Goal: Information Seeking & Learning: Learn about a topic

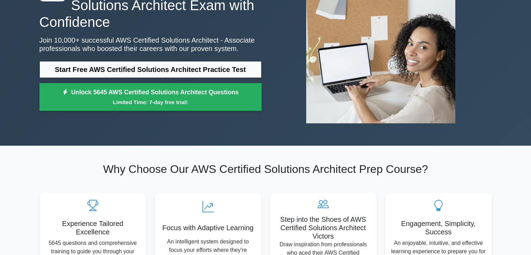
scroll to position [75, 0]
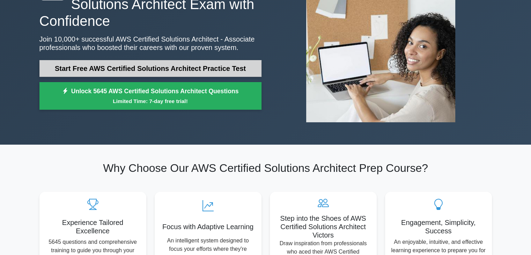
click at [178, 71] on link "Start Free AWS Certified Solutions Architect Practice Test" at bounding box center [150, 68] width 222 height 17
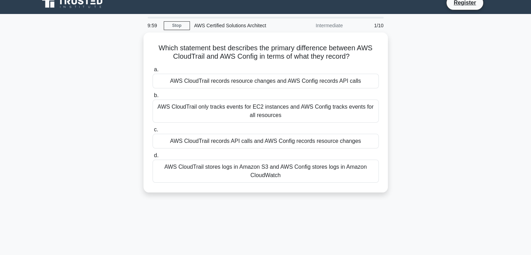
scroll to position [8, 0]
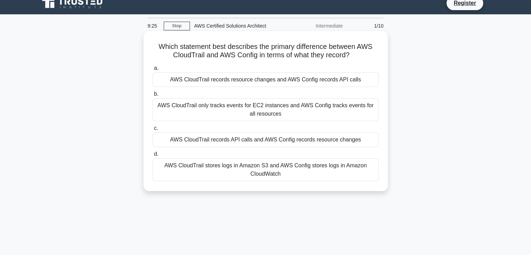
click at [205, 168] on div "AWS CloudTrail stores logs in Amazon S3 and AWS Config stores logs in Amazon Cl…" at bounding box center [266, 169] width 226 height 23
click at [153, 156] on input "d. AWS CloudTrail stores logs in Amazon S3 and AWS Config stores logs in Amazon…" at bounding box center [153, 154] width 0 height 5
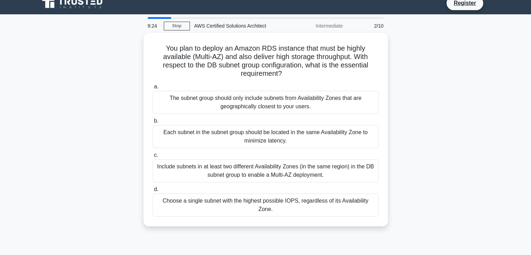
scroll to position [0, 0]
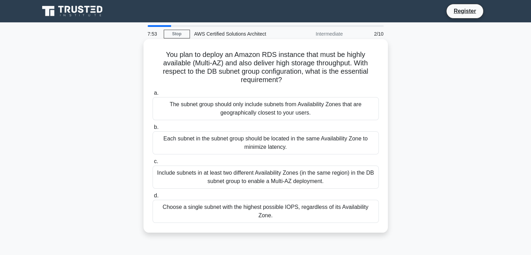
click at [211, 174] on div "Include subnets in at least two different Availability Zones (in the same regio…" at bounding box center [266, 177] width 226 height 23
click at [153, 164] on input "c. Include subnets in at least two different Availability Zones (in the same re…" at bounding box center [153, 161] width 0 height 5
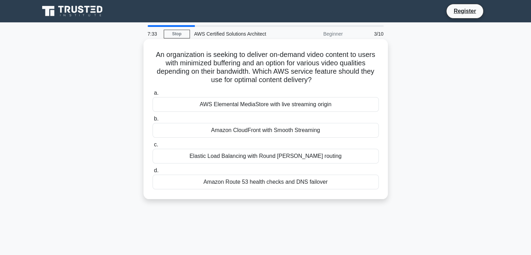
click at [266, 128] on div "Amazon CloudFront with Smooth Streaming" at bounding box center [266, 130] width 226 height 15
click at [153, 121] on input "b. Amazon CloudFront with Smooth Streaming" at bounding box center [153, 119] width 0 height 5
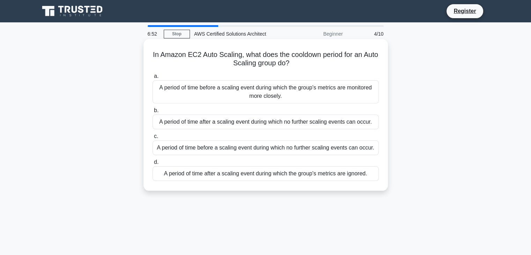
click at [261, 98] on div "A period of time before a scaling event during which the group's metrics are mo…" at bounding box center [266, 91] width 226 height 23
click at [153, 79] on input "a. A period of time before a scaling event during which the group's metrics are…" at bounding box center [153, 76] width 0 height 5
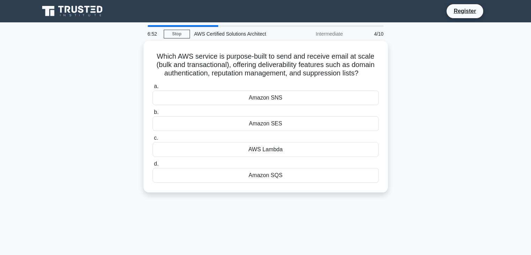
click at [261, 98] on div "Amazon SNS" at bounding box center [266, 97] width 226 height 15
click at [153, 89] on input "a. Amazon SNS" at bounding box center [153, 86] width 0 height 5
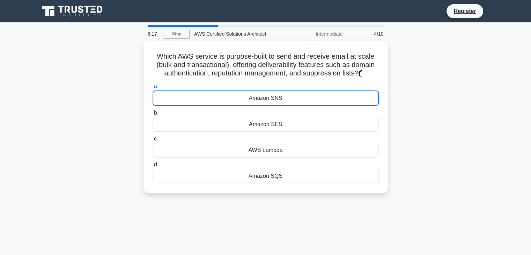
click at [461, 107] on div "Which AWS service is purpose-built to send and receive email at scale (bulk and…" at bounding box center [265, 121] width 461 height 161
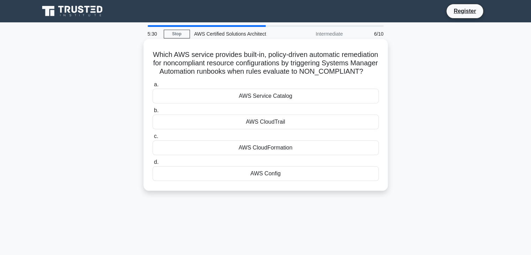
click at [271, 181] on div "AWS Config" at bounding box center [266, 173] width 226 height 15
click at [153, 164] on input "d. AWS Config" at bounding box center [153, 162] width 0 height 5
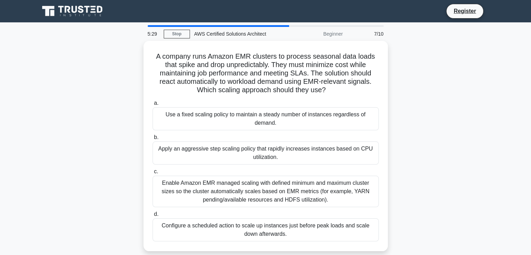
scroll to position [21, 0]
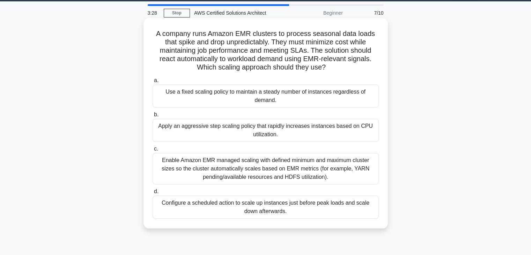
click at [265, 173] on div "Enable Amazon EMR managed scaling with defined minimum and maximum cluster size…" at bounding box center [266, 168] width 226 height 31
click at [153, 151] on input "c. Enable Amazon EMR managed scaling with defined minimum and maximum cluster s…" at bounding box center [153, 149] width 0 height 5
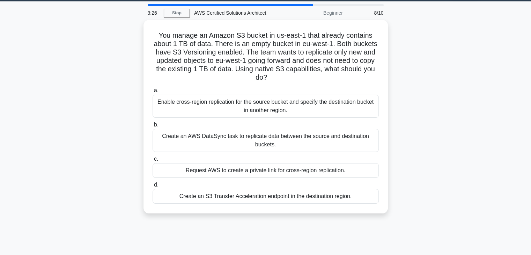
scroll to position [0, 0]
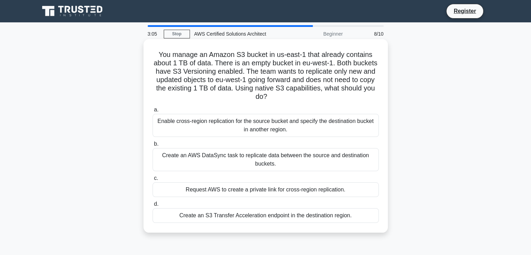
click at [264, 125] on div "Enable cross-region replication for the source bucket and specify the destinati…" at bounding box center [266, 125] width 226 height 23
click at [153, 112] on input "a. Enable cross-region replication for the source bucket and specify the destin…" at bounding box center [153, 110] width 0 height 5
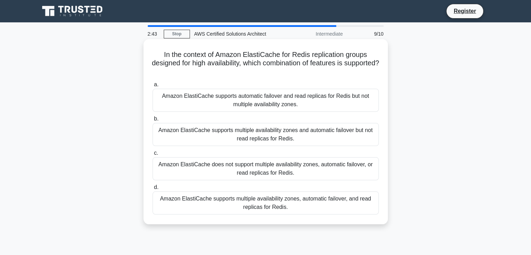
click at [251, 204] on div "Amazon ElastiCache supports multiple availability zones, automatic failover, an…" at bounding box center [266, 202] width 226 height 23
click at [153, 190] on input "d. Amazon ElastiCache supports multiple availability zones, automatic failover,…" at bounding box center [153, 187] width 0 height 5
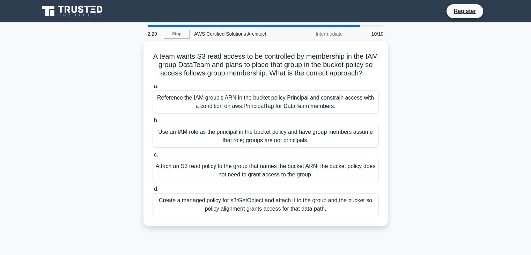
click at [251, 204] on div "Create a managed policy for s3:GetObject and attach it to the group and the buc…" at bounding box center [266, 204] width 226 height 23
click at [153, 191] on input "d. Create a managed policy for s3:GetObject and attach it to the group and the …" at bounding box center [153, 189] width 0 height 5
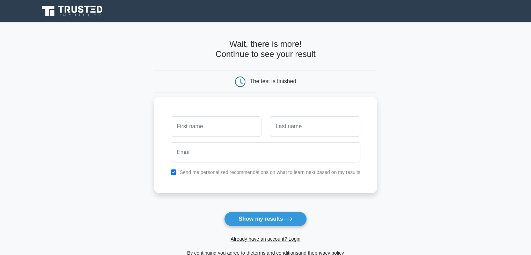
click at [210, 136] on div at bounding box center [216, 127] width 99 height 26
click at [202, 123] on input "text" at bounding box center [216, 126] width 90 height 20
click at [251, 216] on button "Show my results" at bounding box center [265, 219] width 82 height 15
type input "ss"
click at [280, 127] on input "text" at bounding box center [315, 126] width 90 height 20
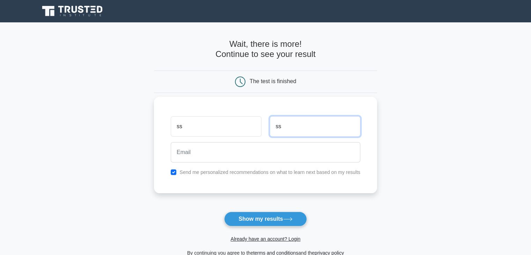
type input "ss"
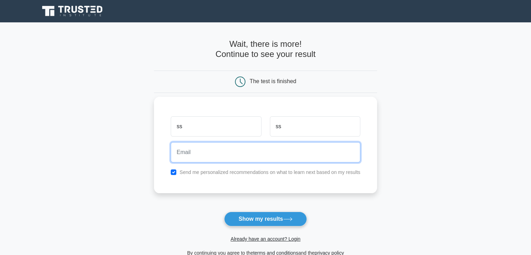
click at [239, 153] on input "email" at bounding box center [266, 152] width 190 height 20
type input "[EMAIL_ADDRESS][DOMAIN_NAME]"
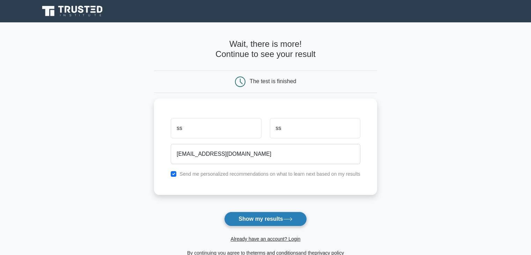
click at [261, 221] on button "Show my results" at bounding box center [265, 219] width 82 height 15
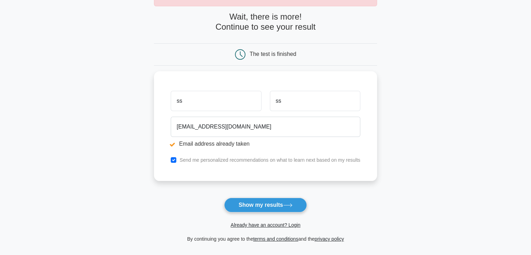
scroll to position [67, 0]
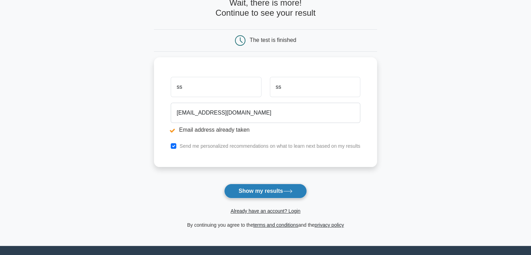
click at [263, 186] on button "Show my results" at bounding box center [265, 191] width 82 height 15
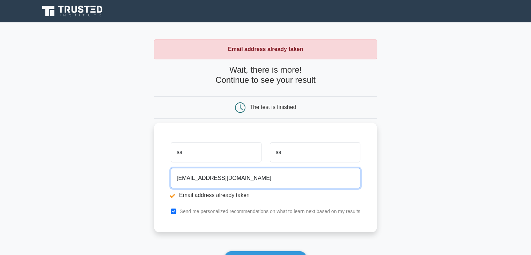
click at [253, 168] on input "[EMAIL_ADDRESS][DOMAIN_NAME]" at bounding box center [266, 178] width 190 height 20
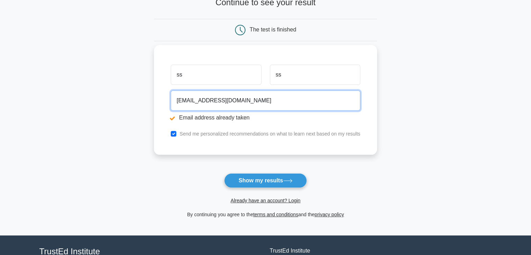
scroll to position [78, 0]
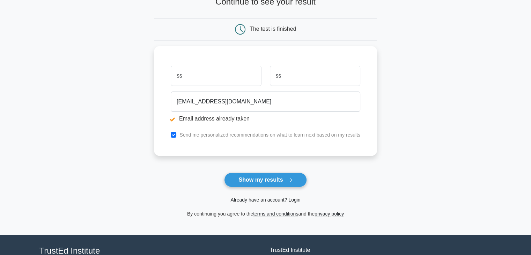
click at [243, 198] on link "Already have an account? Login" at bounding box center [266, 200] width 70 height 6
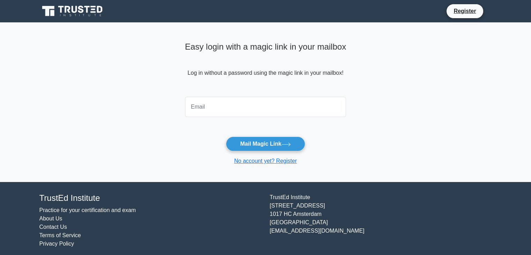
click at [246, 111] on input "email" at bounding box center [265, 107] width 161 height 20
type input "vrss1984@gmail.com"
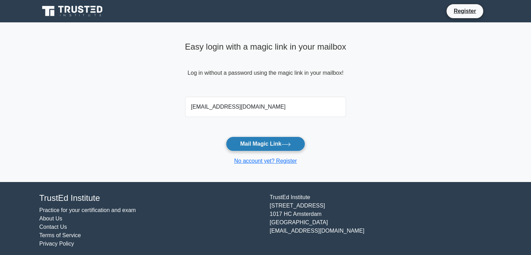
click at [255, 148] on button "Mail Magic Link" at bounding box center [265, 144] width 79 height 15
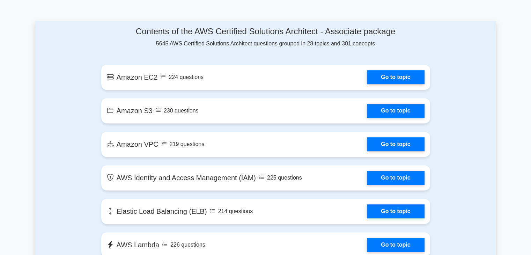
scroll to position [367, 0]
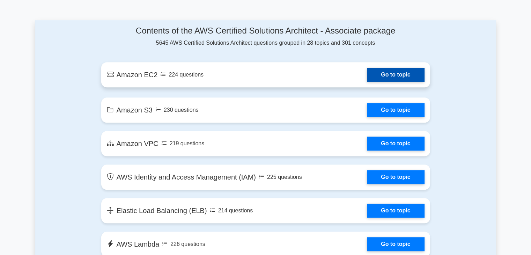
click at [398, 71] on link "Go to topic" at bounding box center [395, 75] width 57 height 14
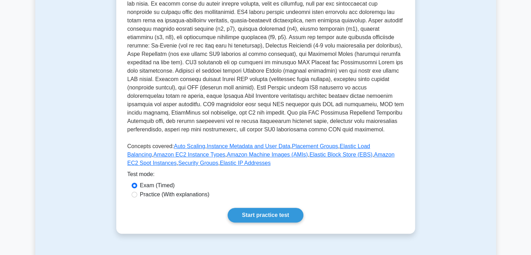
scroll to position [167, 0]
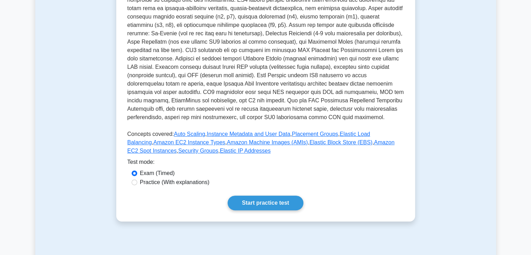
click at [160, 183] on label "Practice (With explanations)" at bounding box center [175, 182] width 70 height 8
click at [137, 183] on input "Practice (With explanations)" at bounding box center [135, 183] width 6 height 6
radio input "true"
click at [266, 204] on link "Start practice test" at bounding box center [266, 203] width 76 height 15
